Goal: Task Accomplishment & Management: Manage account settings

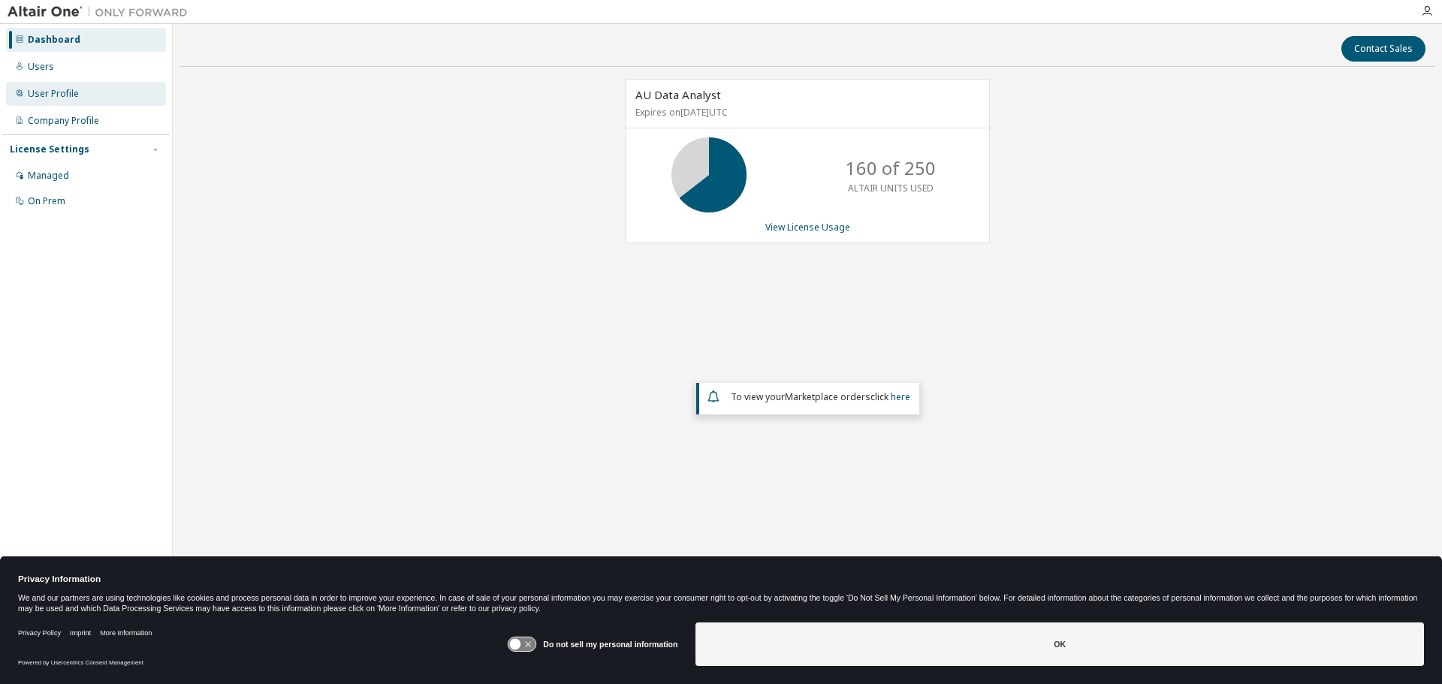
click at [71, 94] on div "User Profile" at bounding box center [53, 94] width 51 height 12
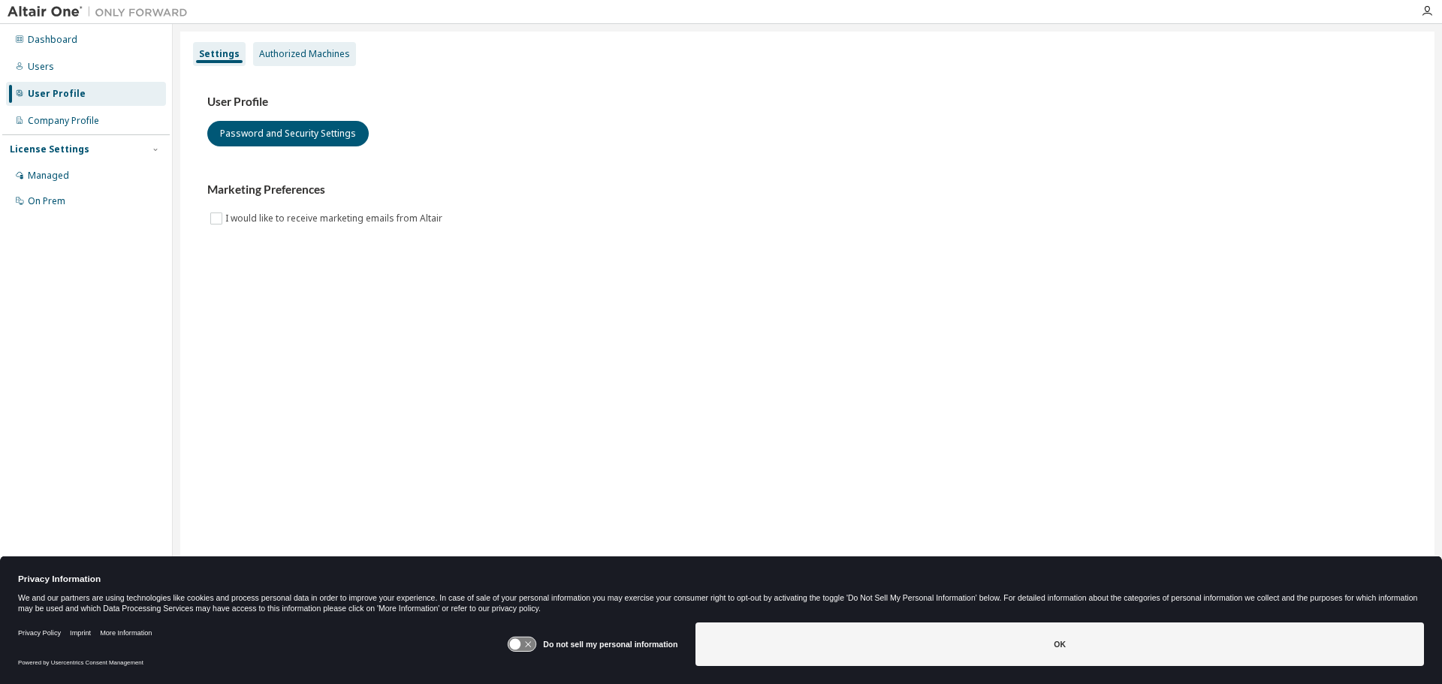
click at [310, 49] on div "Authorized Machines" at bounding box center [304, 54] width 91 height 12
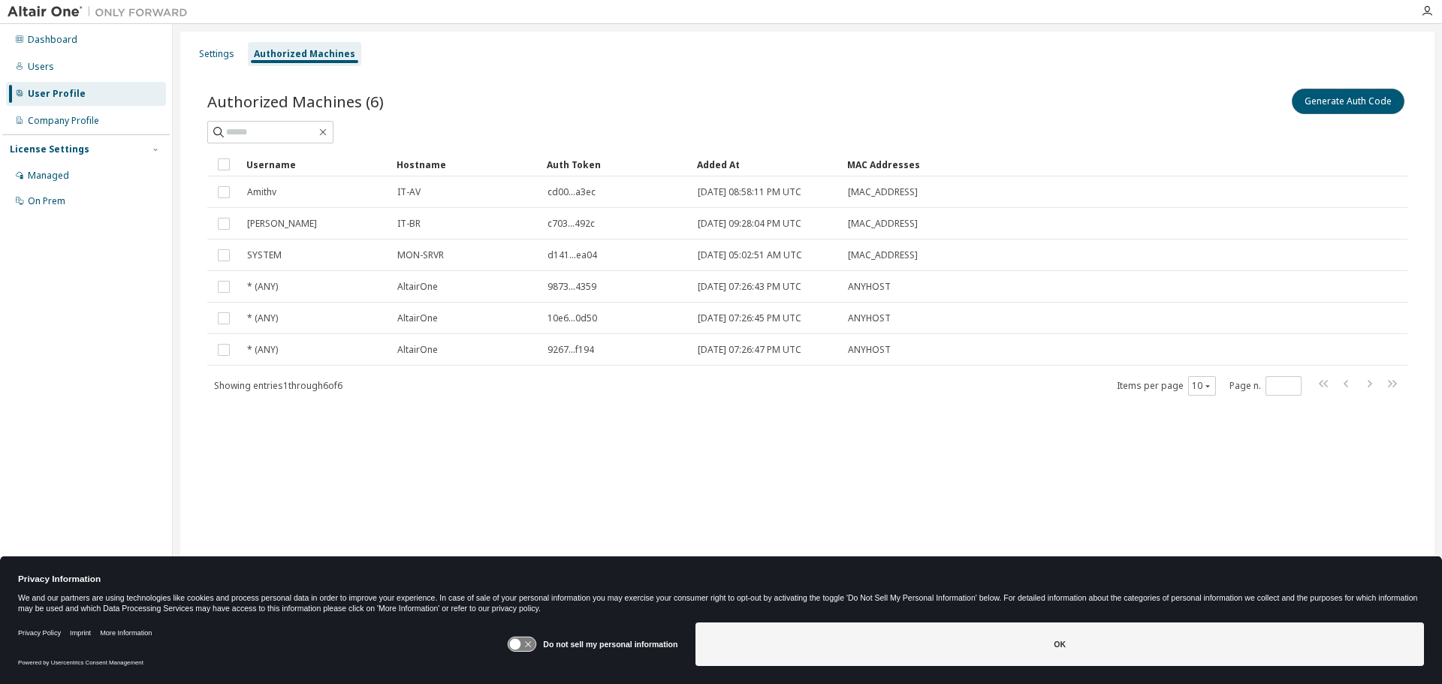
click at [1317, 113] on button "Generate Auth Code" at bounding box center [1348, 102] width 113 height 26
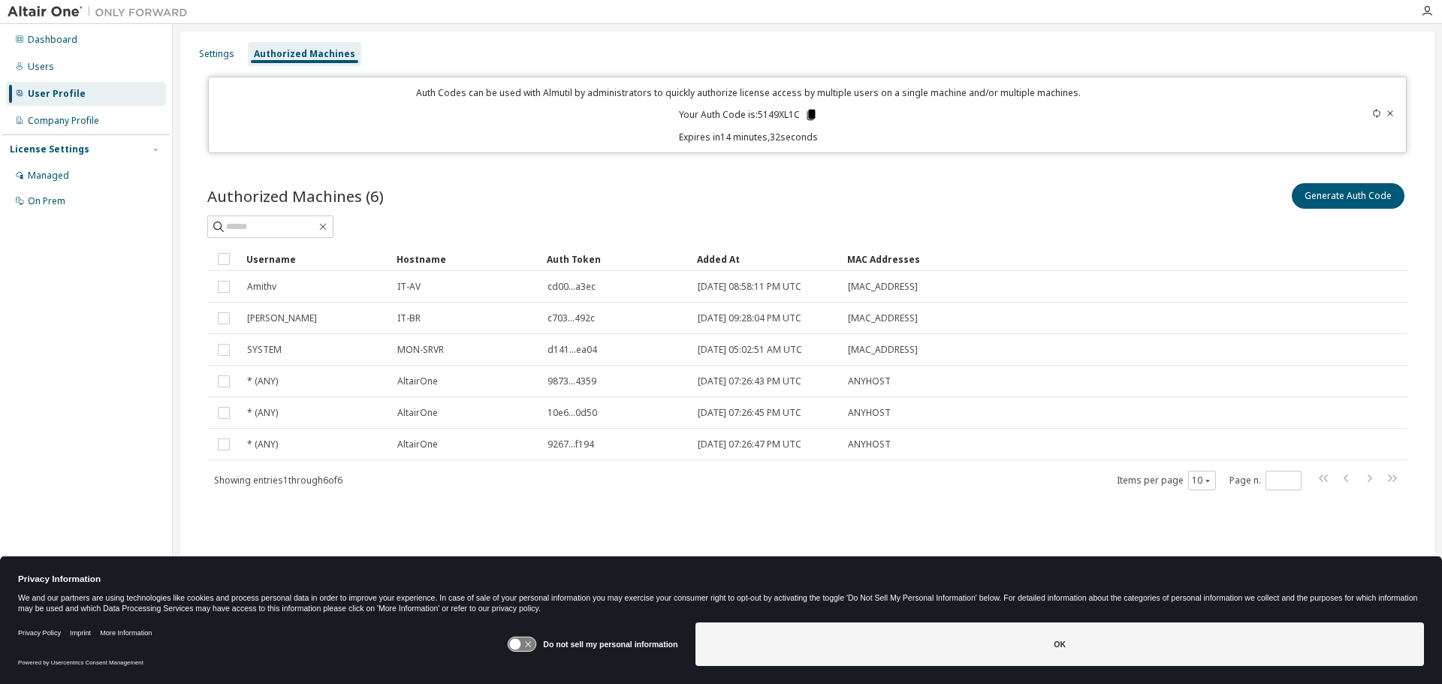
click at [812, 116] on icon at bounding box center [812, 115] width 8 height 11
click at [470, 14] on div at bounding box center [803, 11] width 1217 height 23
click at [316, 225] on input "text" at bounding box center [271, 226] width 90 height 15
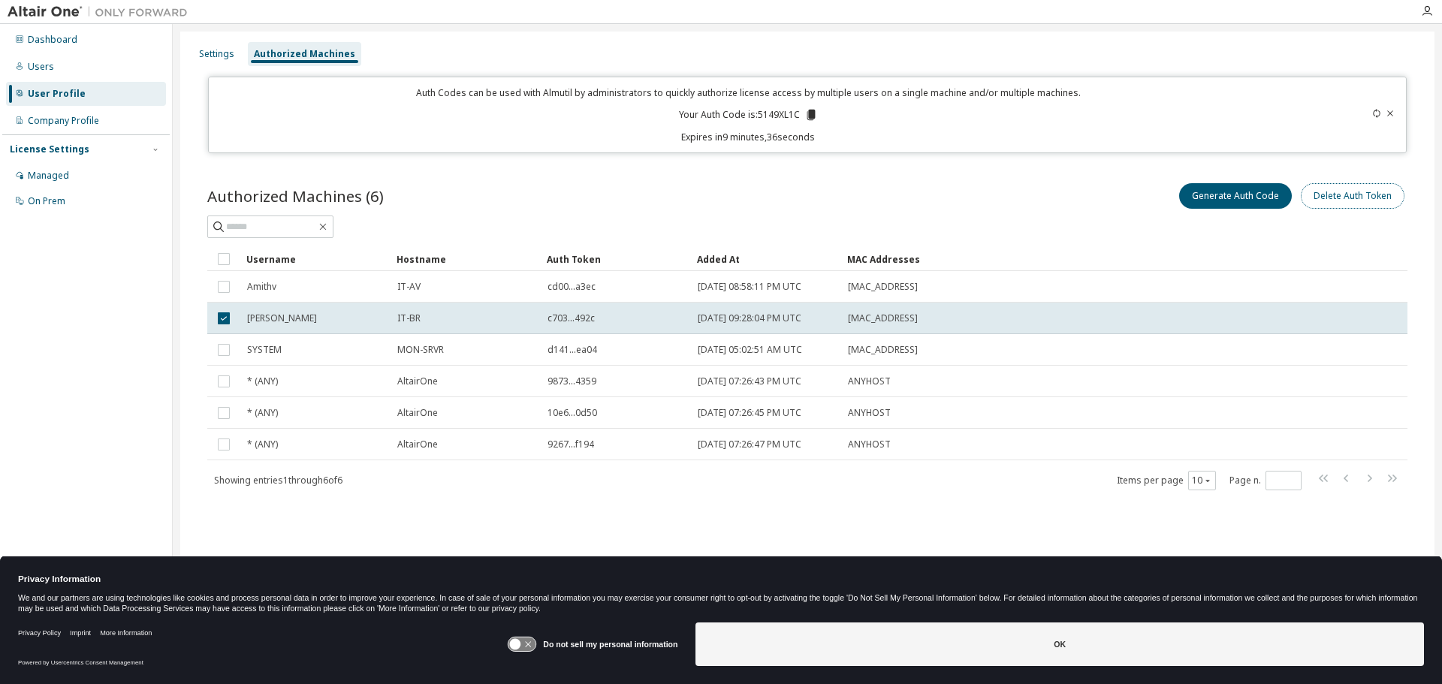
click at [1350, 198] on button "Delete Auth Token" at bounding box center [1353, 196] width 104 height 26
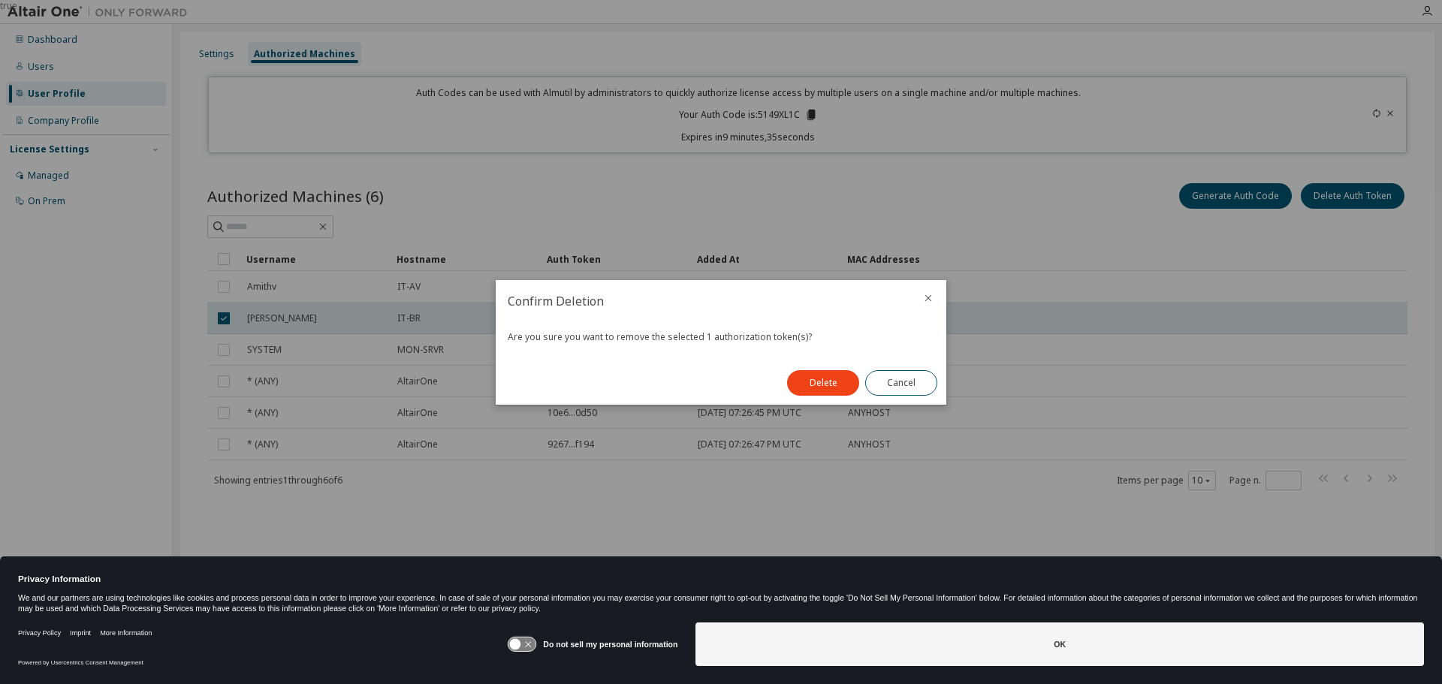
click at [825, 368] on div "Delete Cancel" at bounding box center [862, 383] width 168 height 44
click at [825, 384] on button "Delete" at bounding box center [823, 383] width 72 height 26
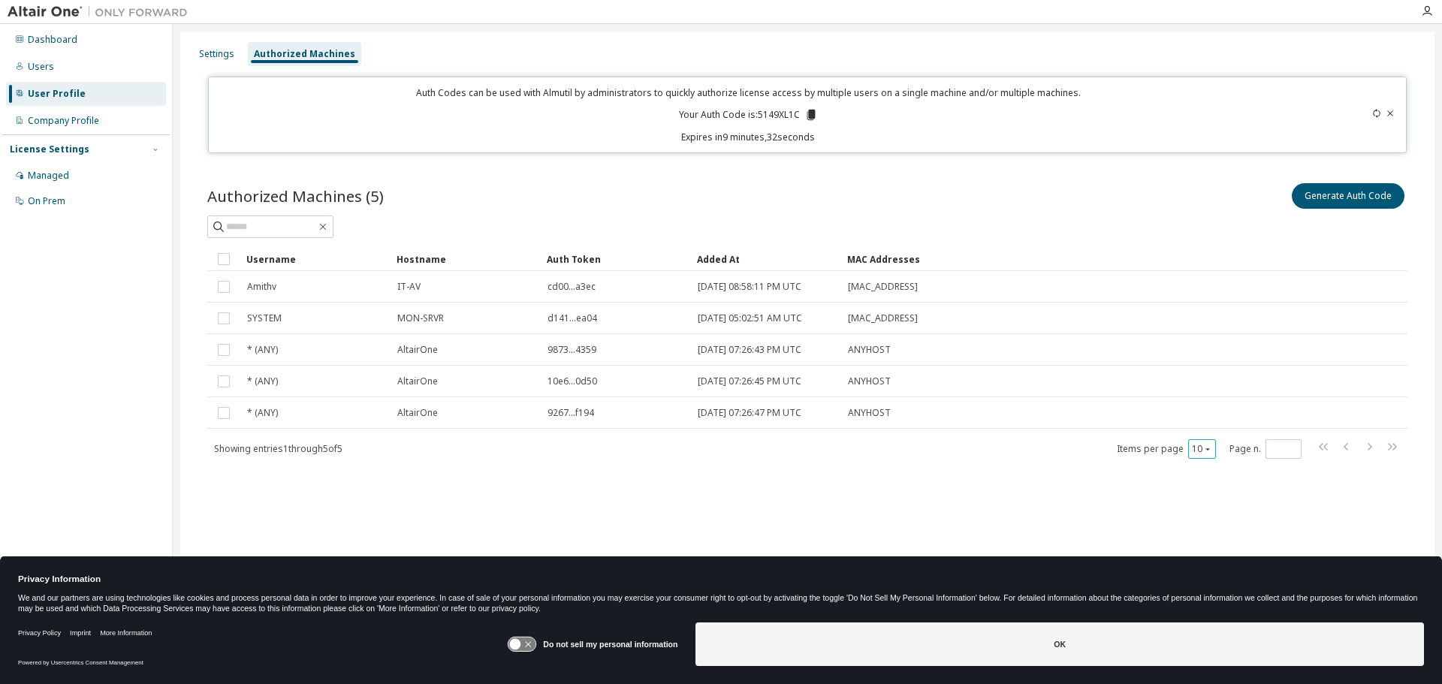
click at [1203, 448] on button "10" at bounding box center [1202, 449] width 20 height 12
click at [1199, 506] on div "30" at bounding box center [1248, 506] width 120 height 18
click at [217, 52] on div "Settings" at bounding box center [216, 54] width 35 height 12
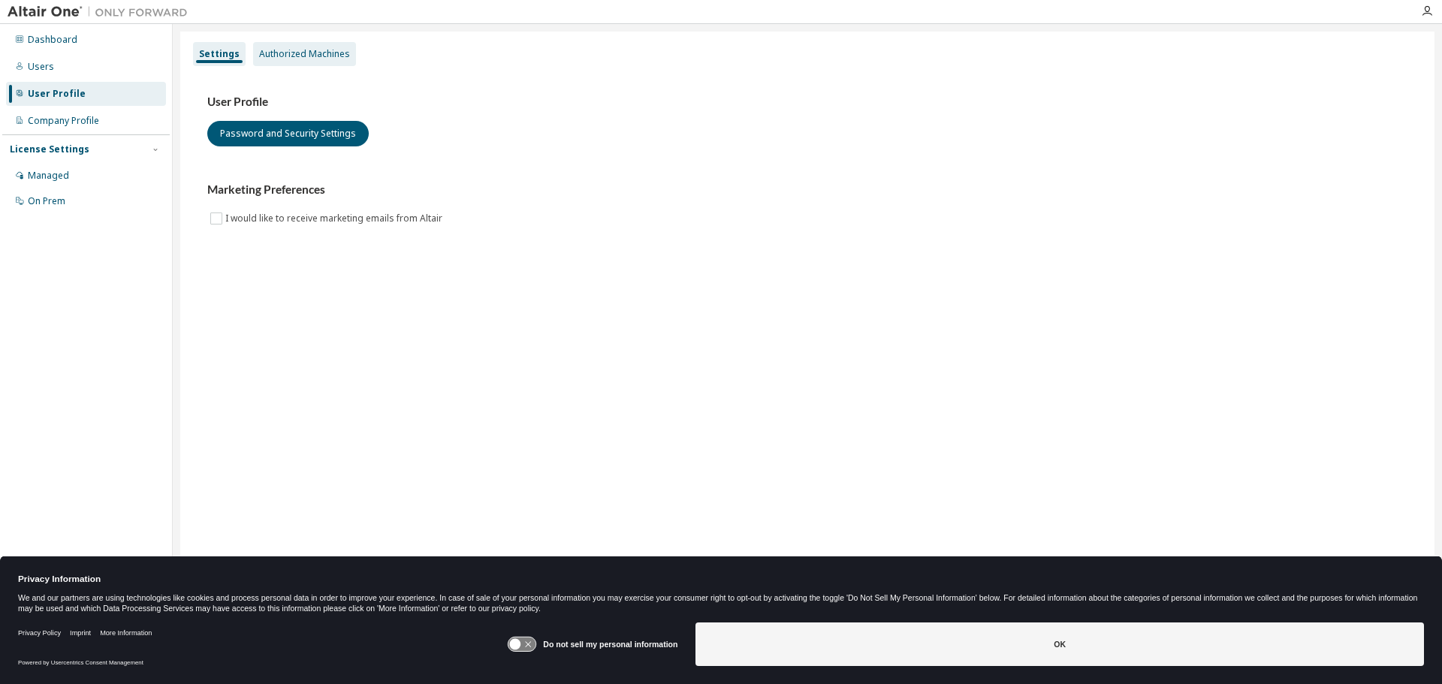
click at [297, 47] on div "Authorized Machines" at bounding box center [304, 54] width 103 height 24
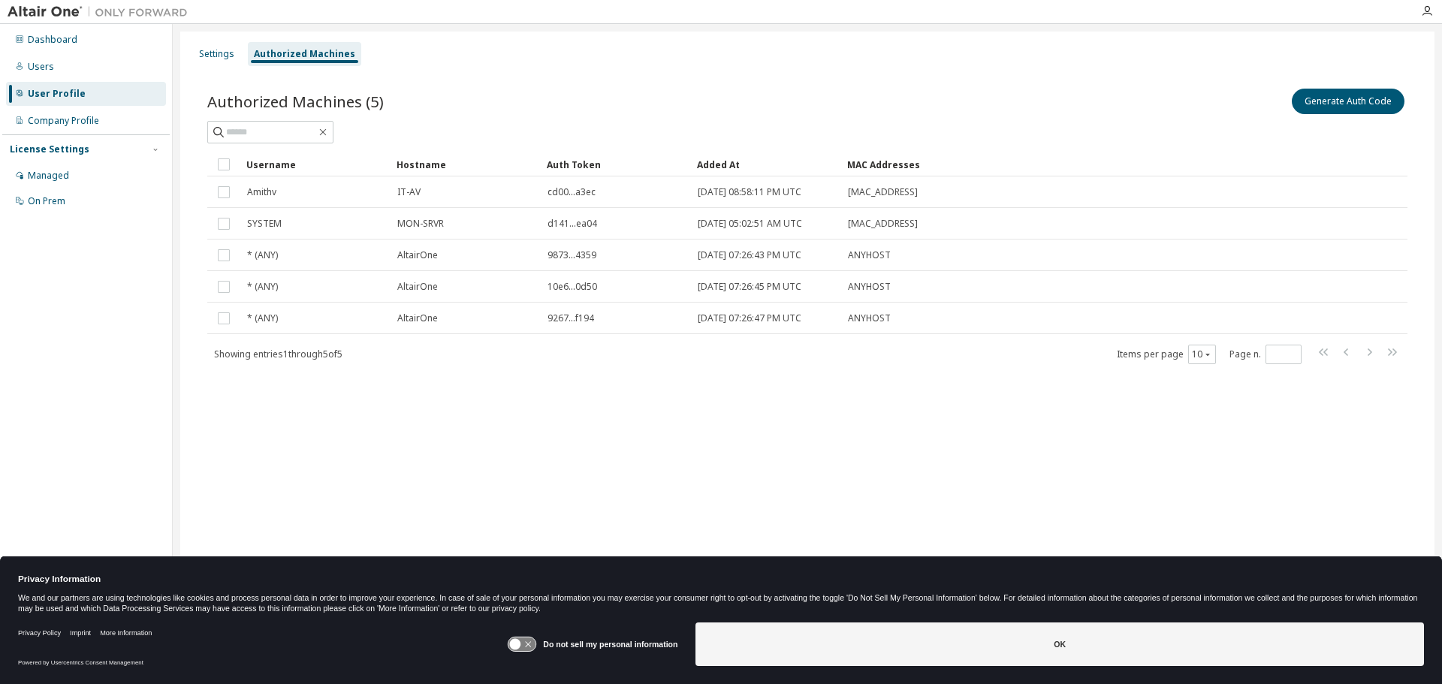
click at [956, 431] on div "Settings Authorized Machines Authorized Machines (5) Generate Auth Code Clear L…" at bounding box center [807, 333] width 1255 height 602
